Goal: Communication & Community: Share content

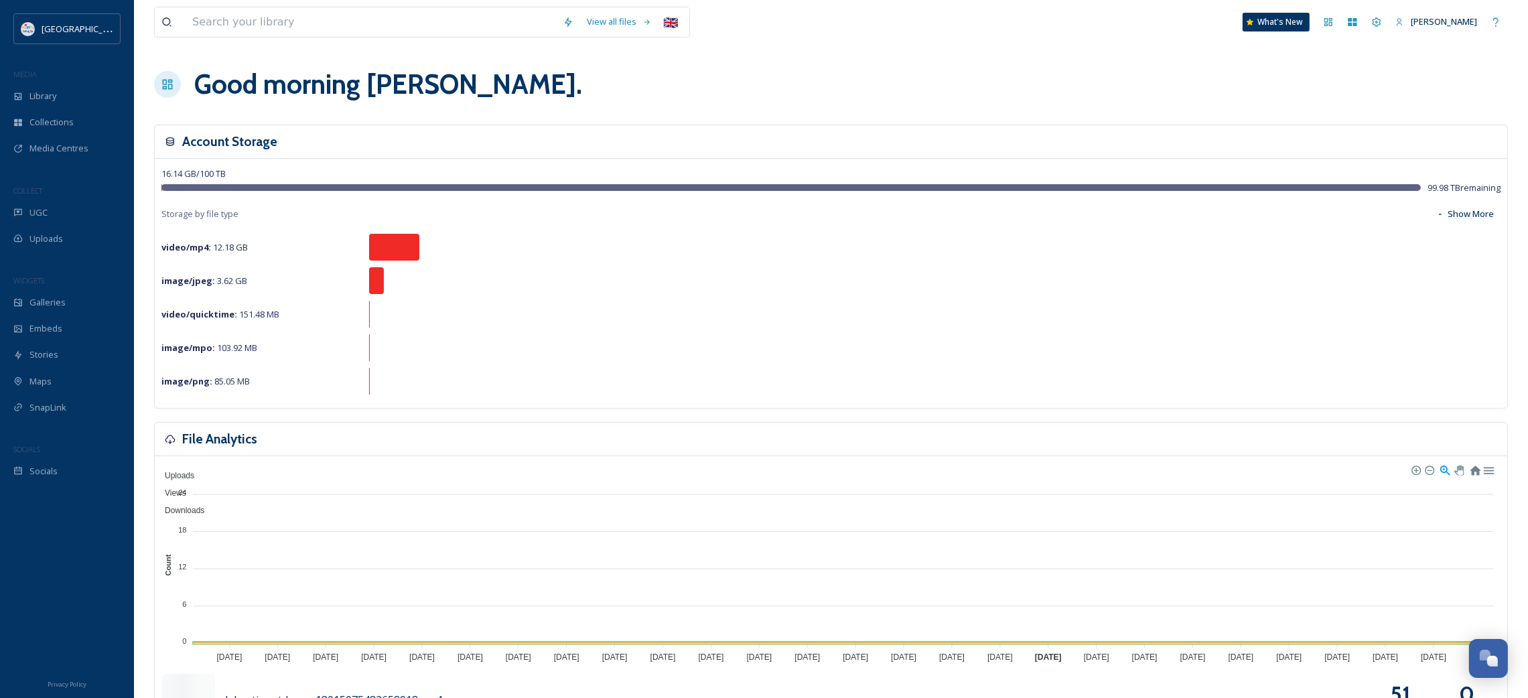
scroll to position [776, 0]
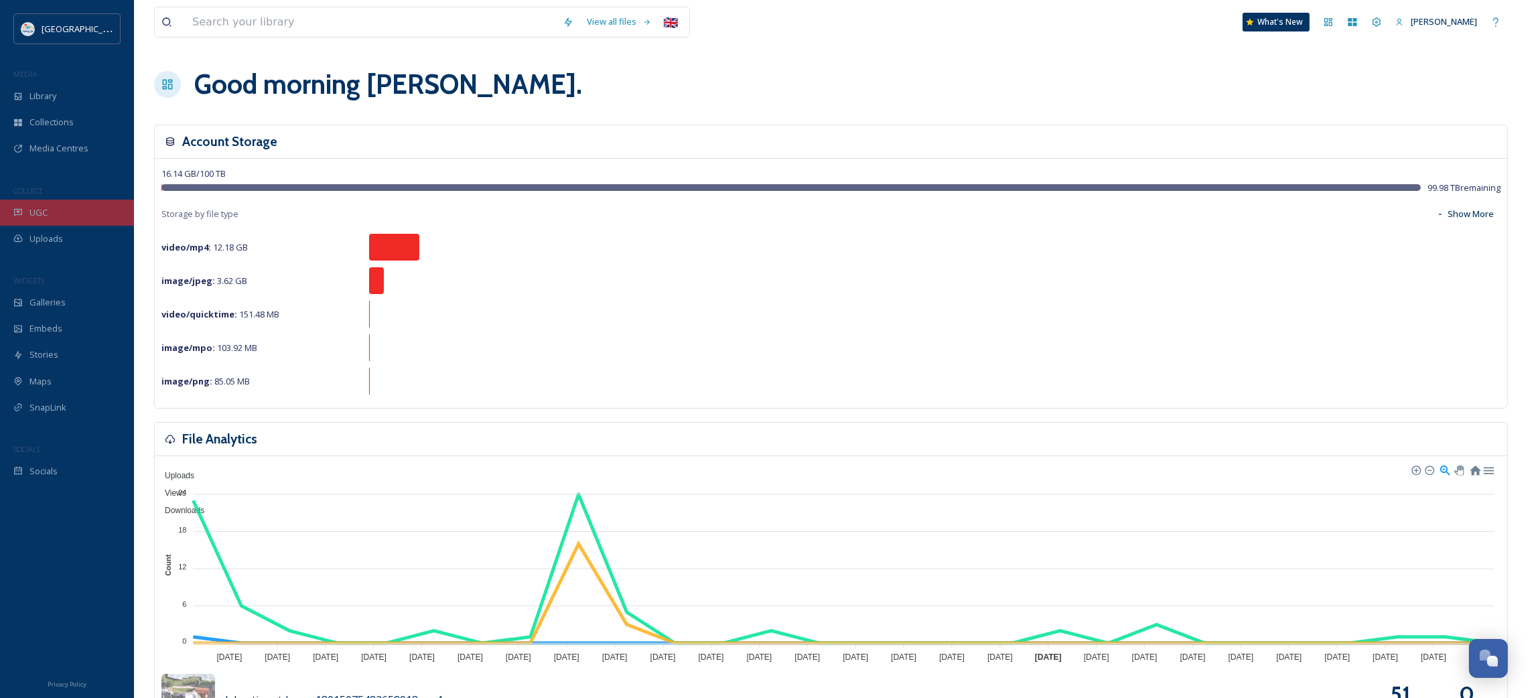
click at [60, 208] on div "UGC" at bounding box center [67, 213] width 134 height 26
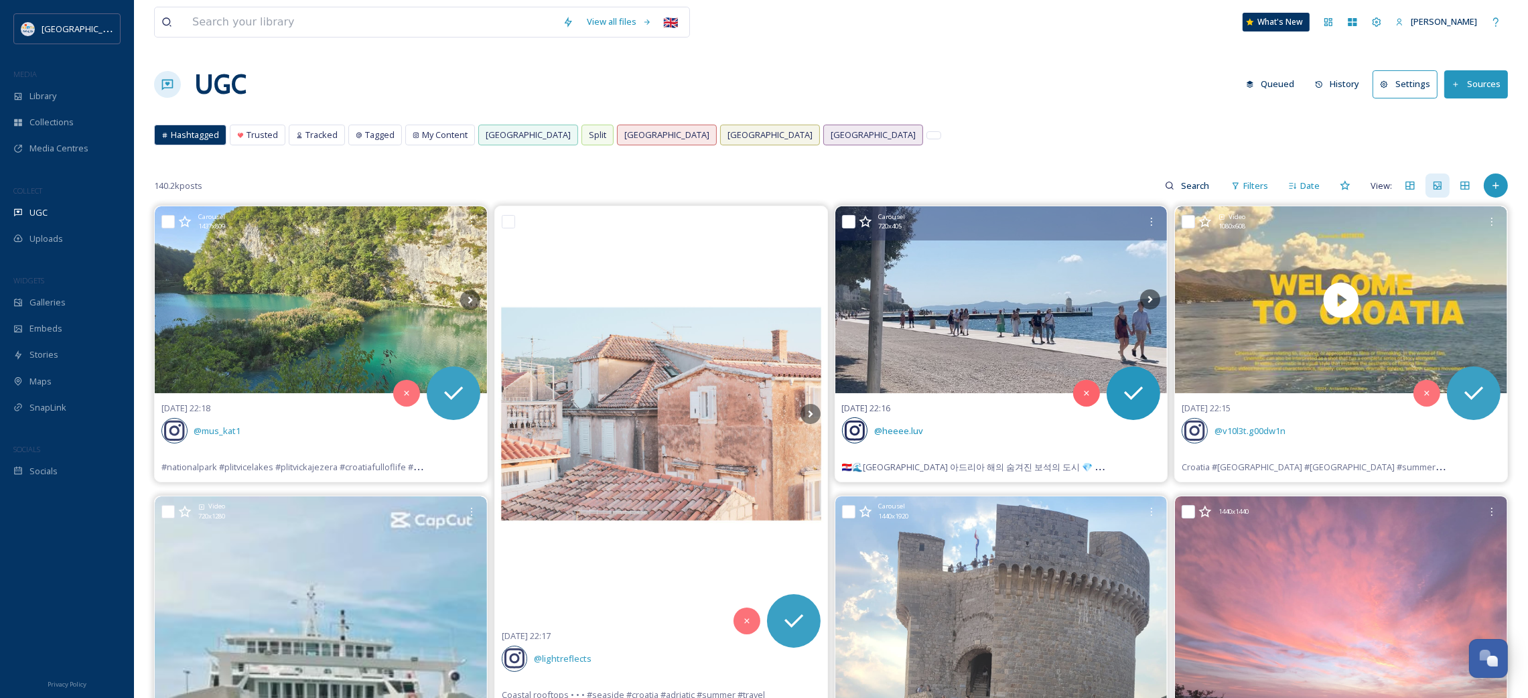
click at [961, 328] on img at bounding box center [1001, 299] width 332 height 187
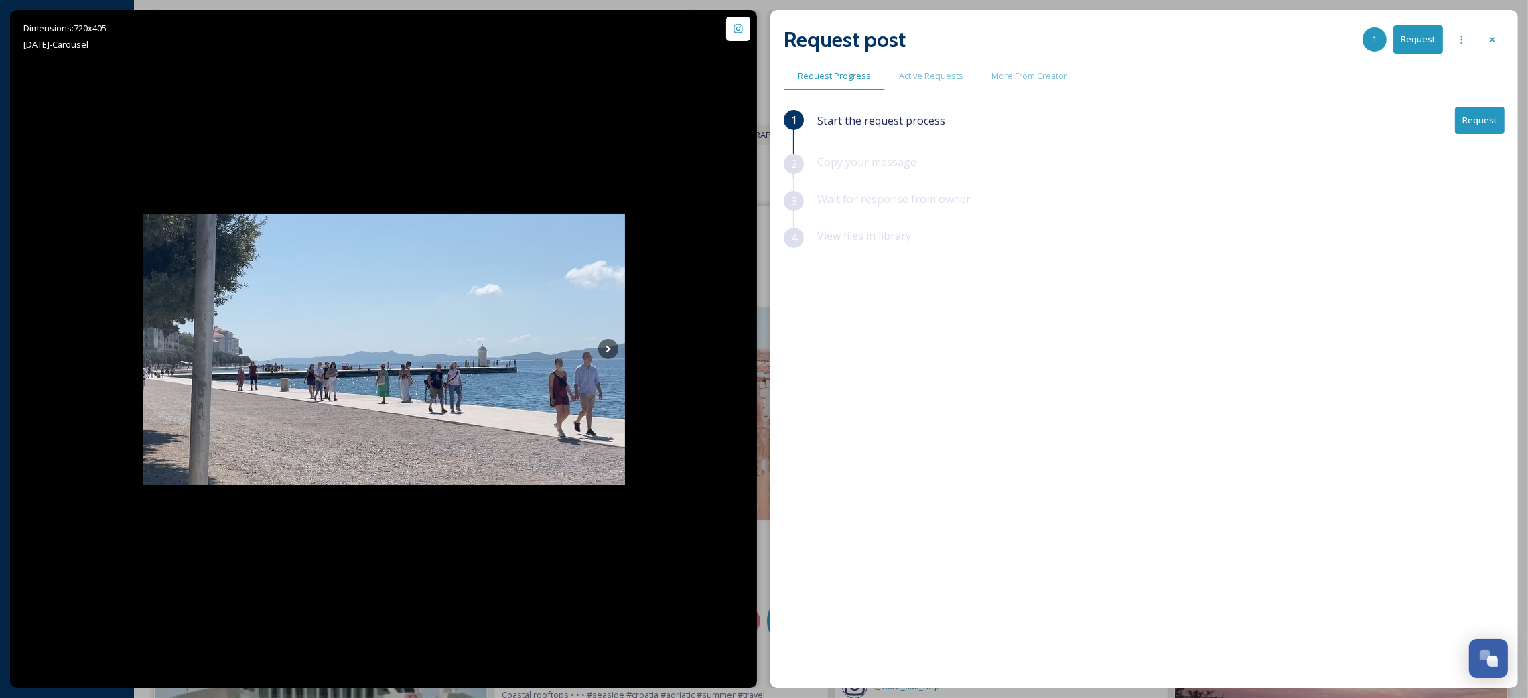
click at [1469, 127] on button "Request" at bounding box center [1480, 120] width 50 height 27
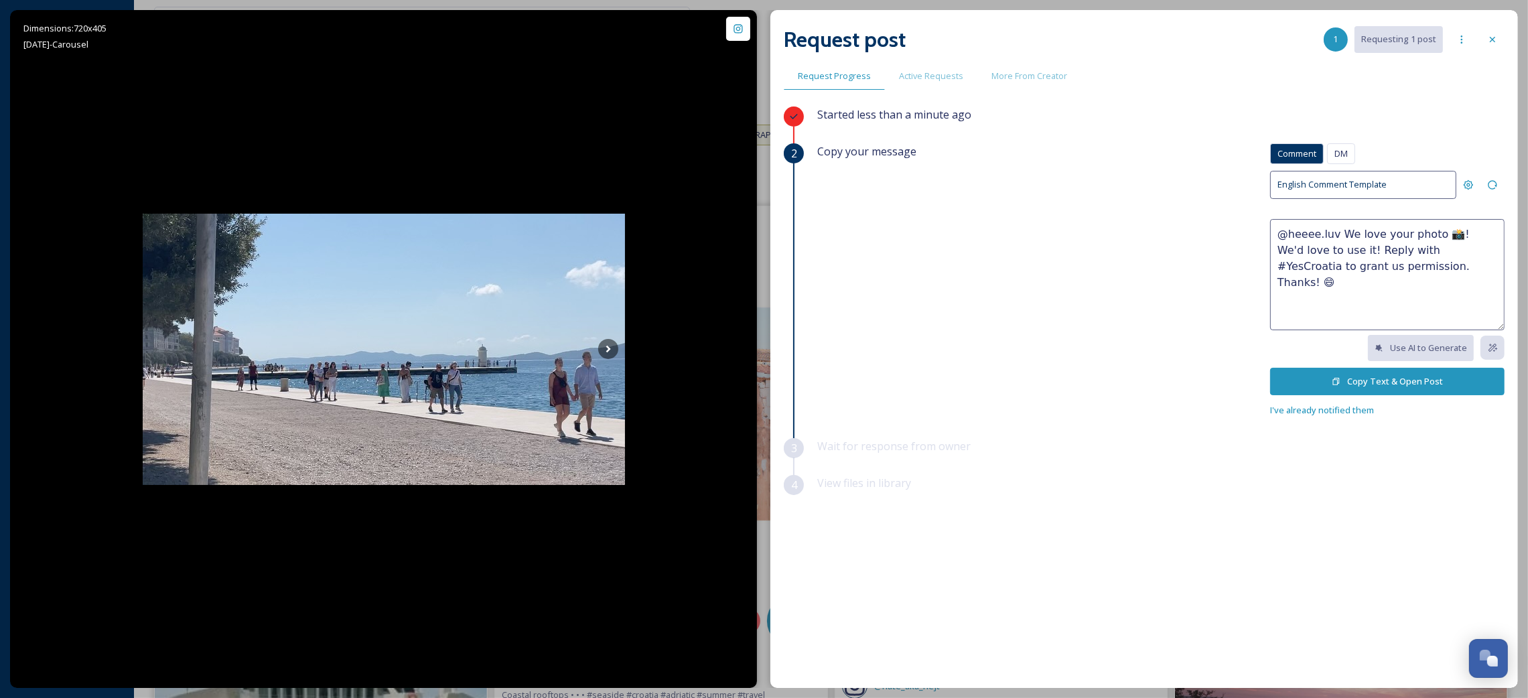
drag, startPoint x: 1402, startPoint y: 269, endPoint x: 1339, endPoint y: 236, distance: 70.4
click at [1339, 236] on textarea "@heeee.luv We love your photo 📸! We'd love to use it! Reply with #YesCroatia to…" at bounding box center [1387, 274] width 234 height 111
